Goal: Task Accomplishment & Management: Use online tool/utility

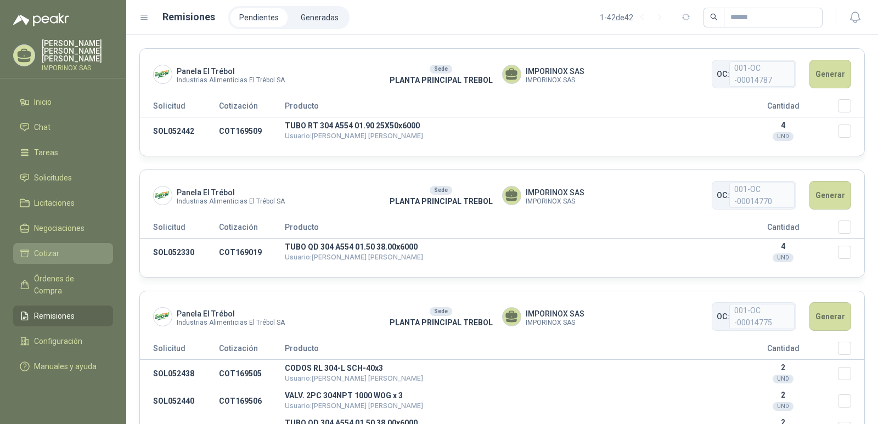
click at [37, 243] on link "Cotizar" at bounding box center [63, 253] width 100 height 21
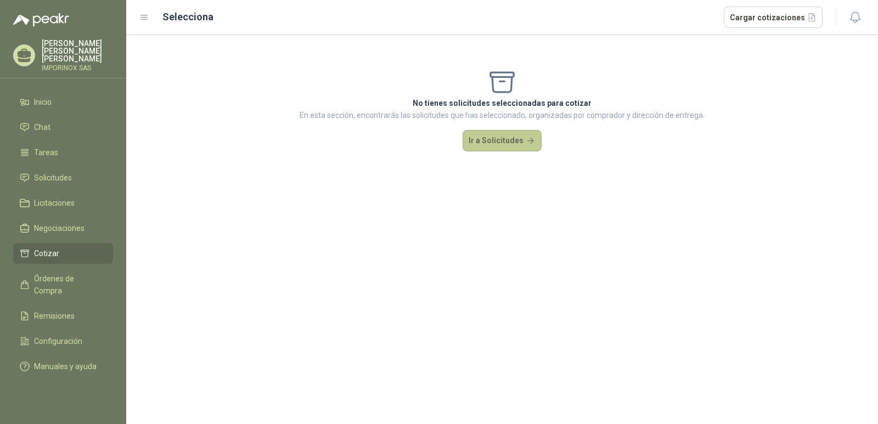
click at [500, 135] on button "Ir a Solicitudes" at bounding box center [501, 141] width 79 height 22
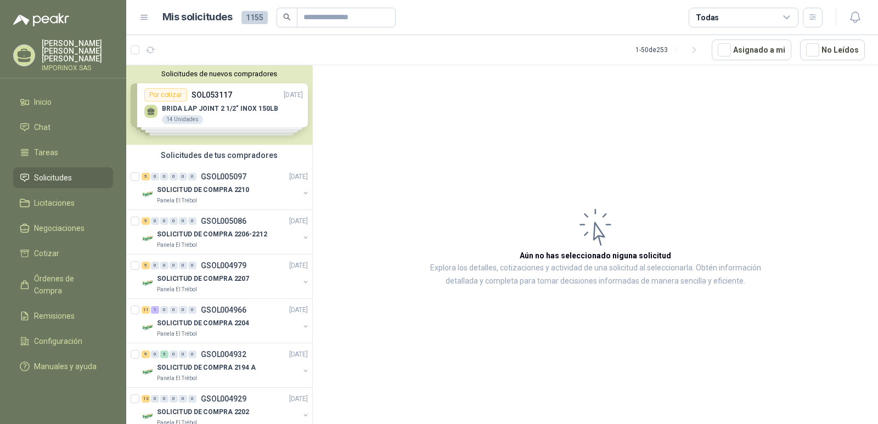
click at [219, 105] on div "Solicitudes de nuevos compradores Por cotizar SOL053117 [DATE] BRIDA LAP JOINT …" at bounding box center [219, 105] width 186 height 80
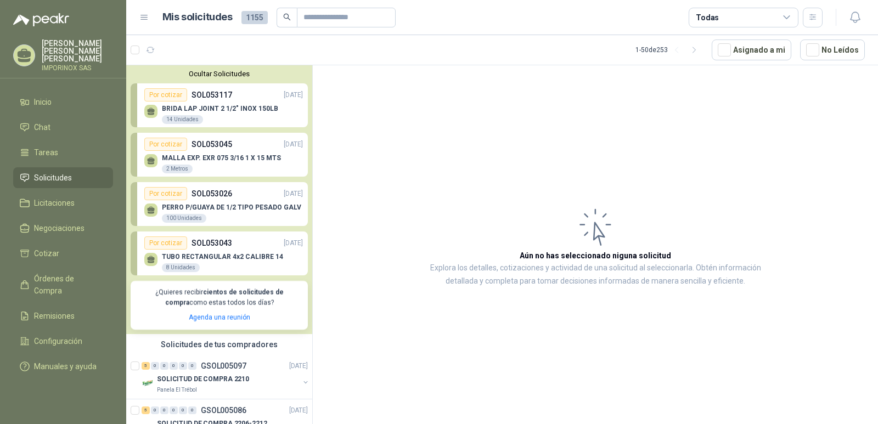
click at [231, 109] on p "BRIDA LAP JOINT 2 1/2" INOX 150LB" at bounding box center [220, 109] width 116 height 8
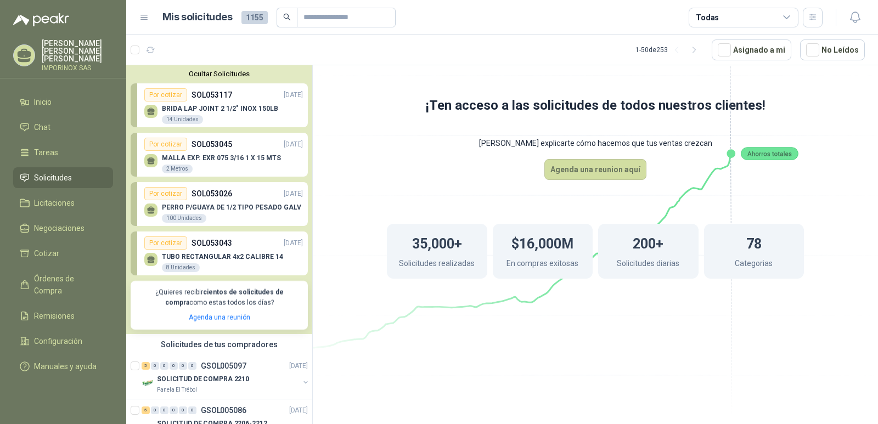
click at [228, 75] on button "Ocultar Solicitudes" at bounding box center [219, 74] width 177 height 8
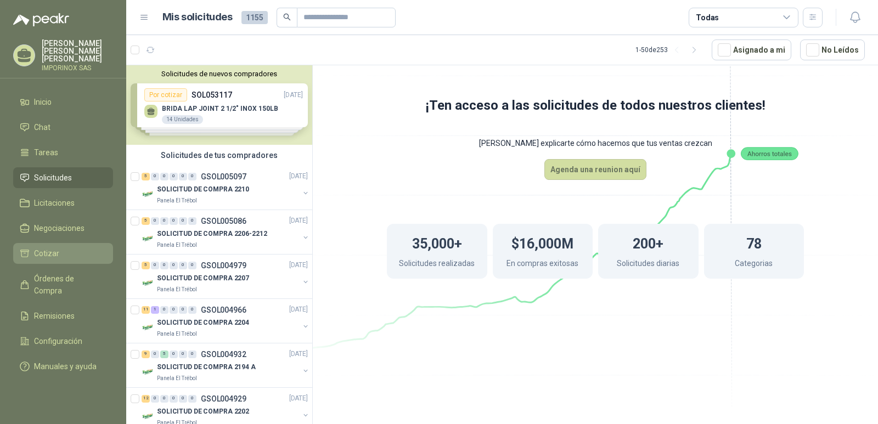
click at [53, 247] on span "Cotizar" at bounding box center [46, 253] width 25 height 12
